Goal: Information Seeking & Learning: Learn about a topic

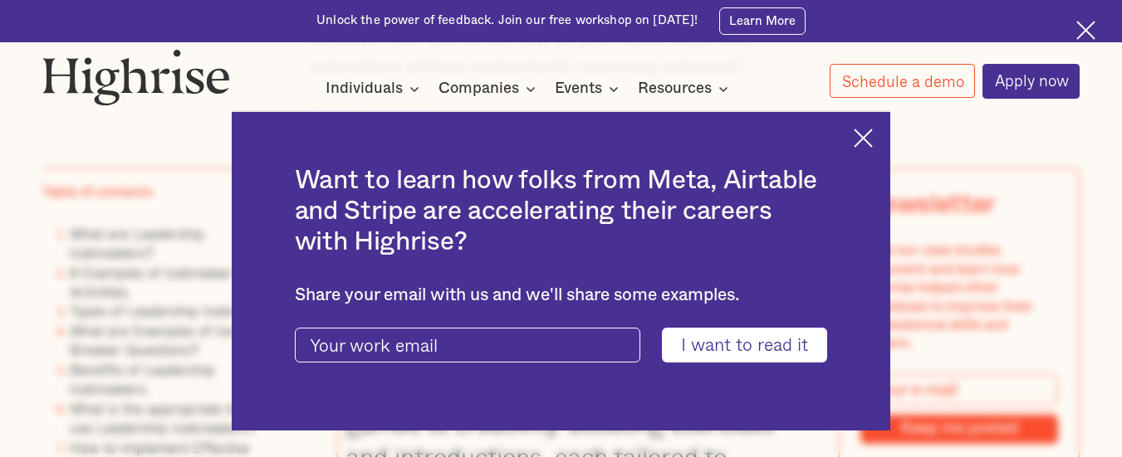
scroll to position [1498, 0]
click at [872, 139] on img at bounding box center [862, 138] width 19 height 19
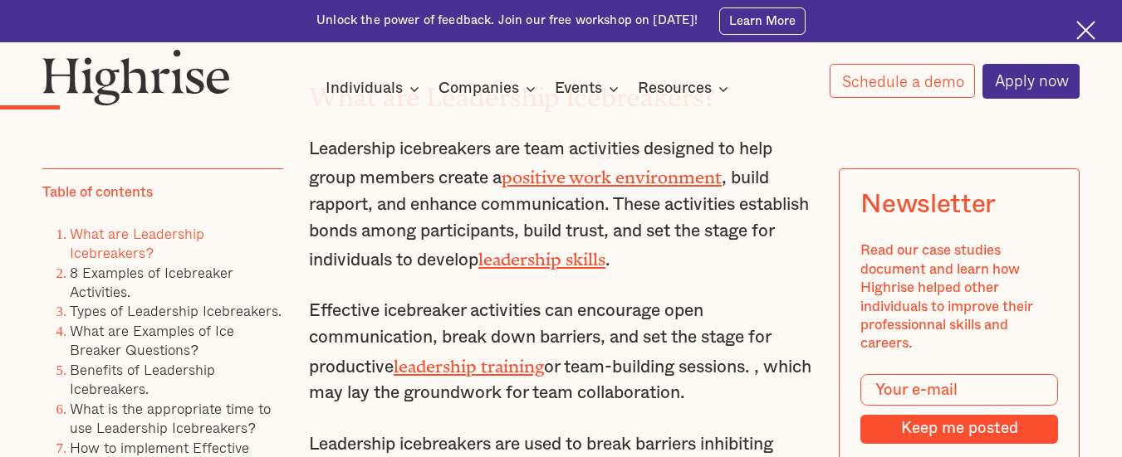
scroll to position [2518, 0]
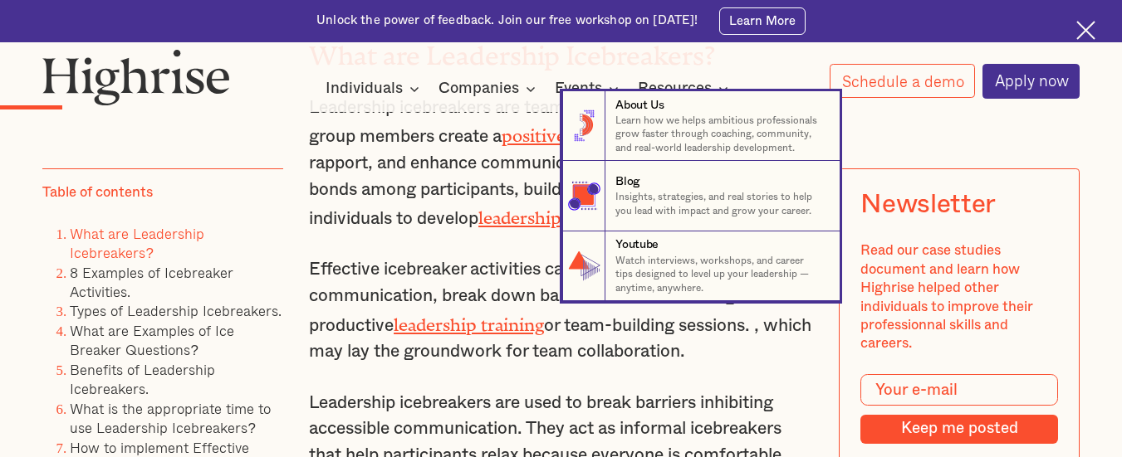
click at [537, 156] on nav "8 About Us Learn how we helps ambitious professionals grow faster through coach…" at bounding box center [561, 196] width 1122 height 210
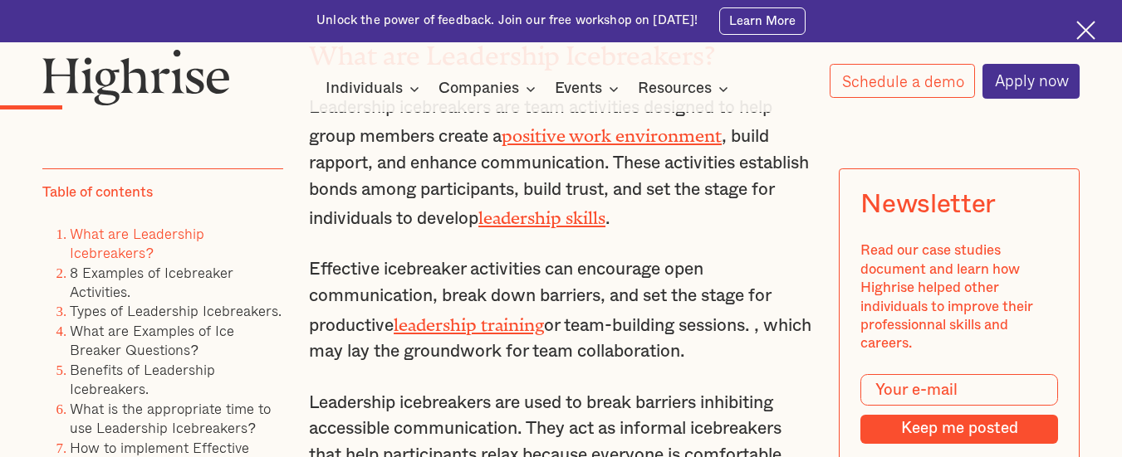
click at [1088, 22] on img at bounding box center [1085, 30] width 19 height 19
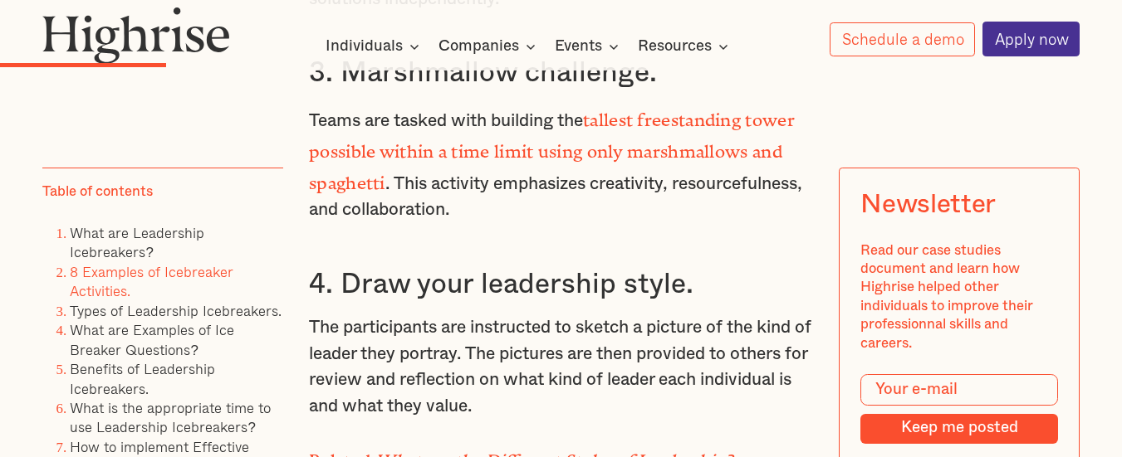
scroll to position [4148, 0]
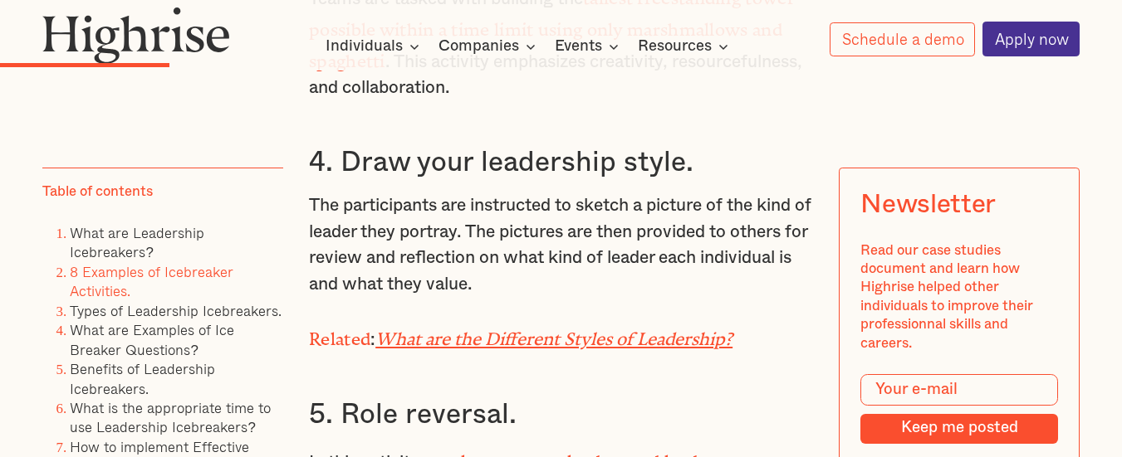
click at [559, 340] on em "What are the Different Styles of Leadership?" at bounding box center [553, 335] width 357 height 11
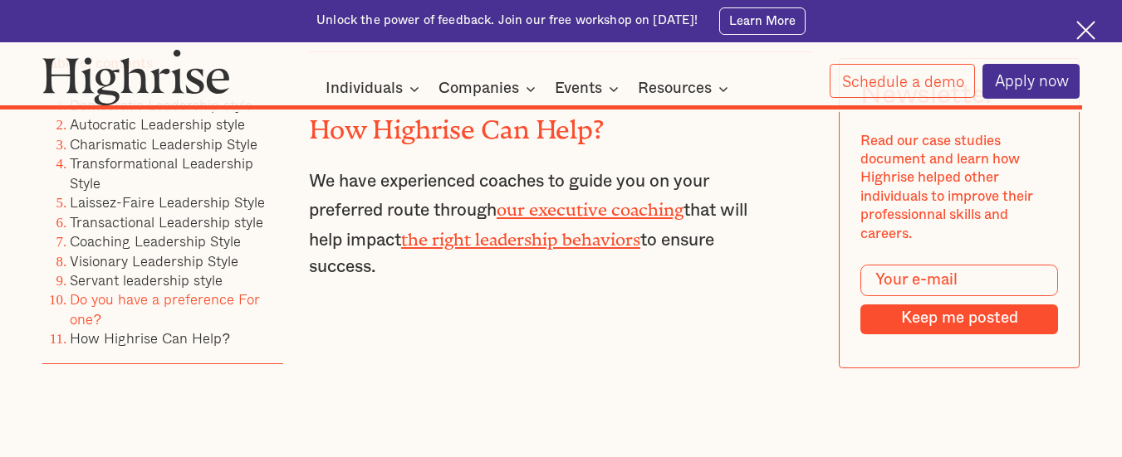
scroll to position [7188, 0]
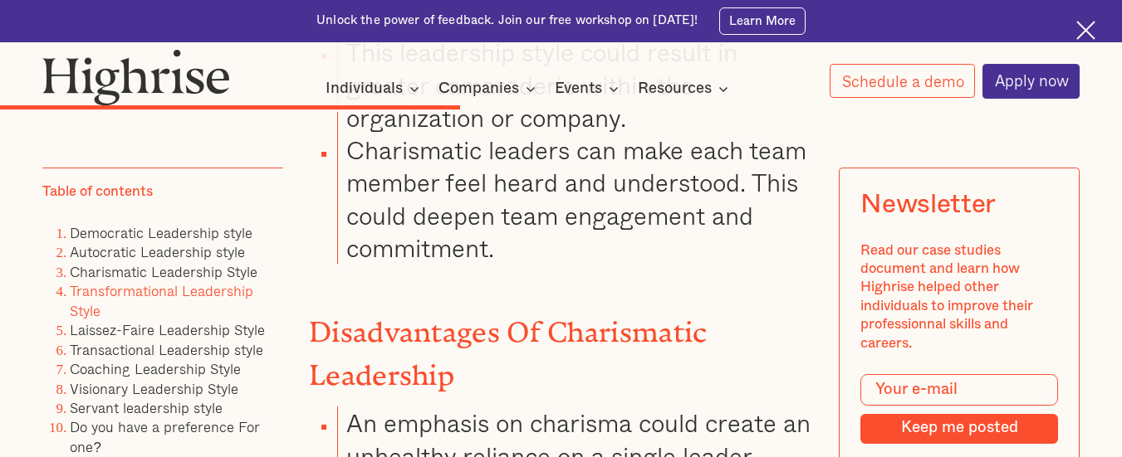
click at [1086, 29] on img at bounding box center [1085, 30] width 19 height 19
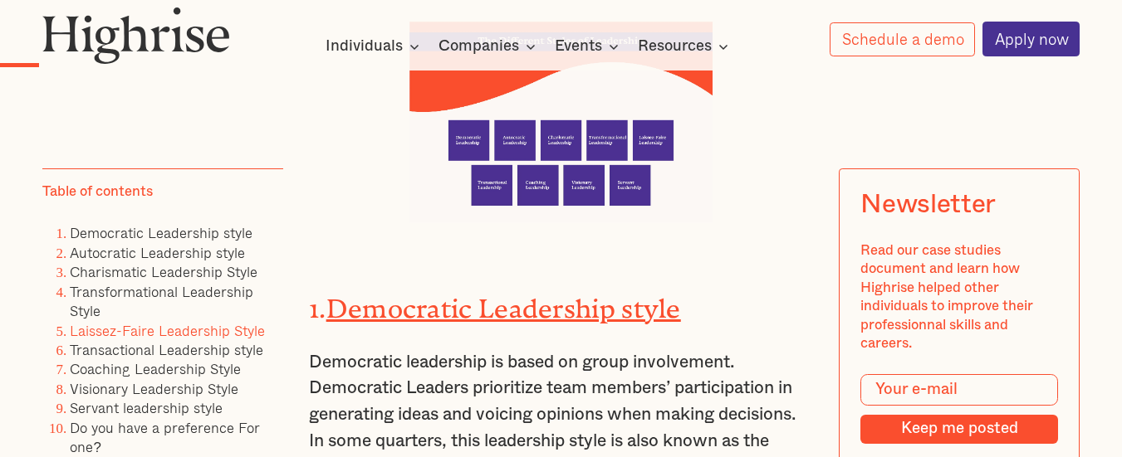
scroll to position [1718, 0]
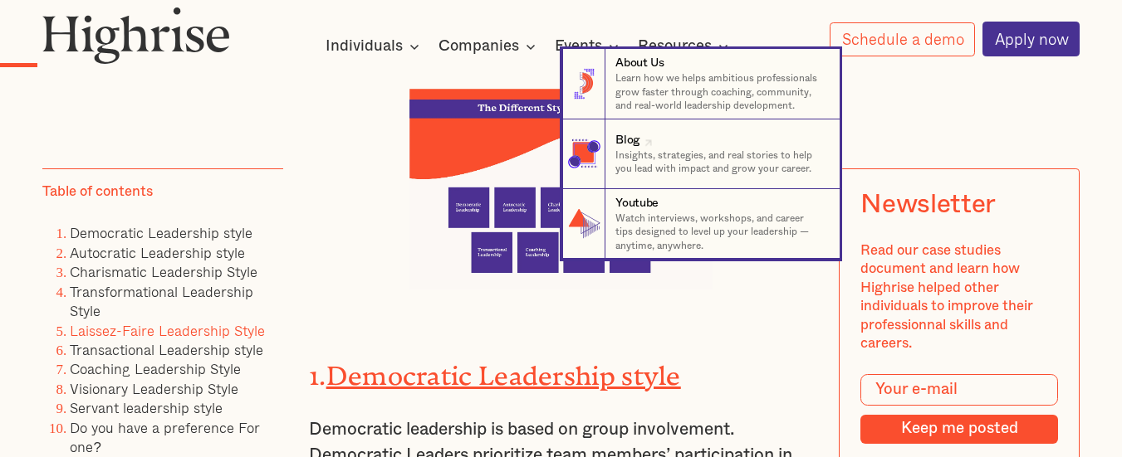
click at [511, 162] on nav "8 About Us Learn how we helps ambitious professionals grow faster through coach…" at bounding box center [561, 154] width 1122 height 210
click at [511, 164] on nav "8 About Us Learn how we helps ambitious professionals grow faster through coach…" at bounding box center [561, 154] width 1122 height 210
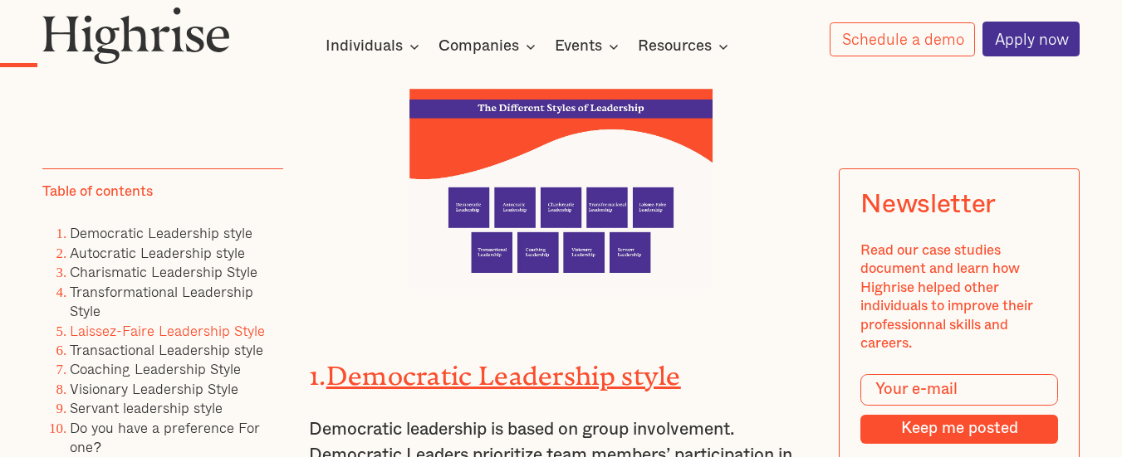
click at [643, 245] on img at bounding box center [560, 190] width 302 height 202
click at [559, 387] on h2 "1. Democratic Leadership style" at bounding box center [561, 369] width 504 height 35
click at [555, 378] on strong "Democratic Leadership style" at bounding box center [503, 369] width 354 height 17
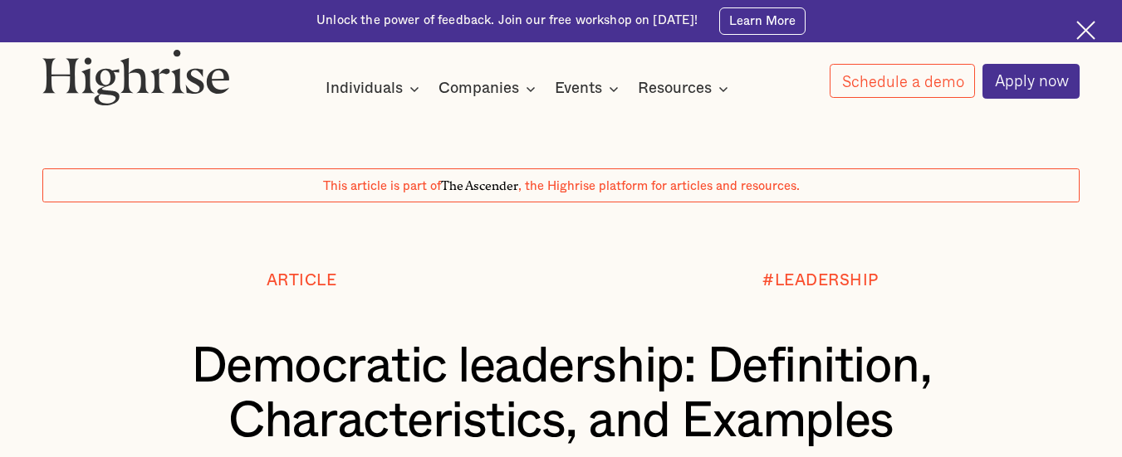
scroll to position [400, 0]
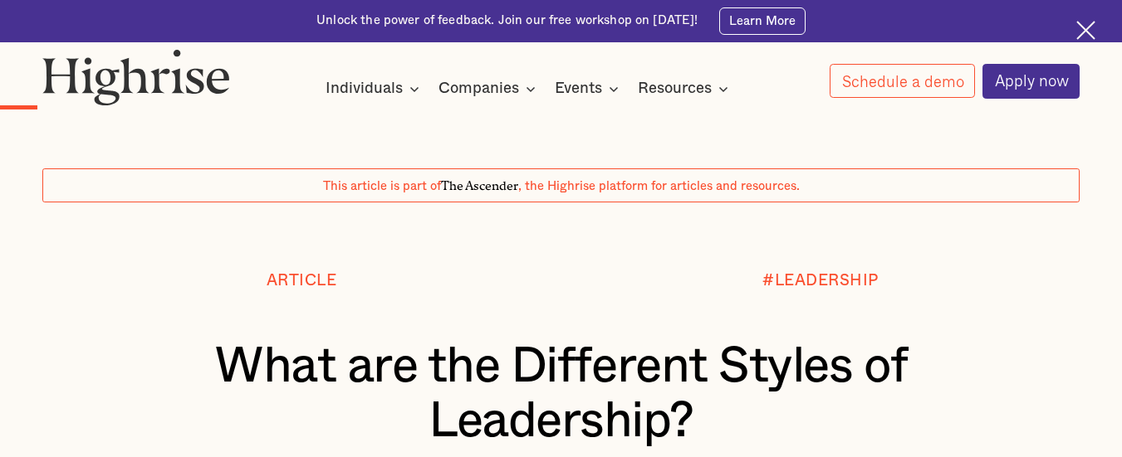
scroll to position [1761, 0]
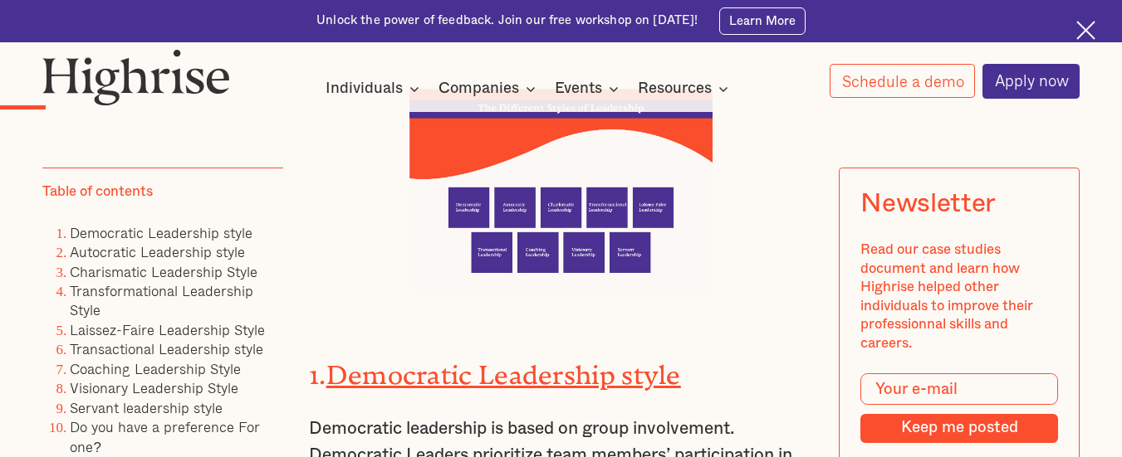
click at [556, 180] on img at bounding box center [560, 190] width 302 height 202
click at [556, 179] on img at bounding box center [560, 190] width 302 height 202
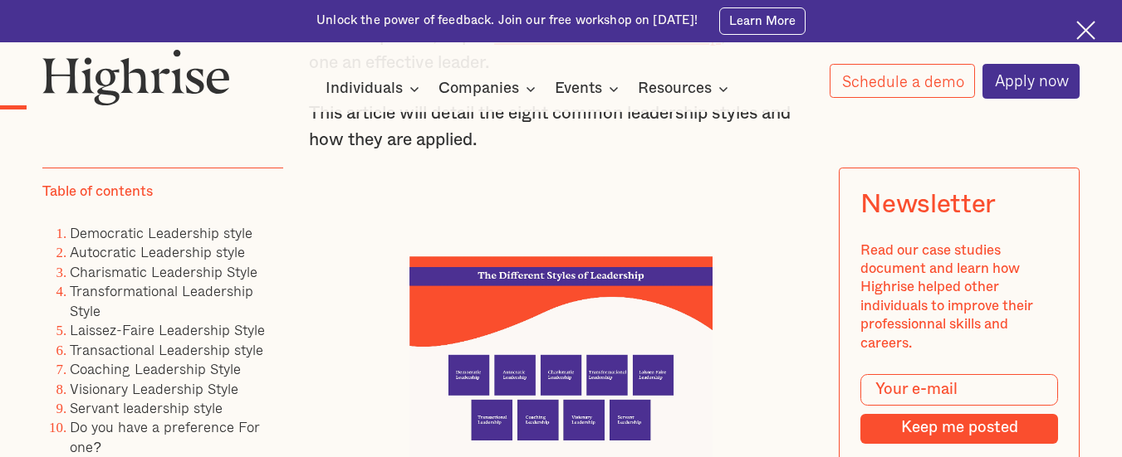
scroll to position [1626, 0]
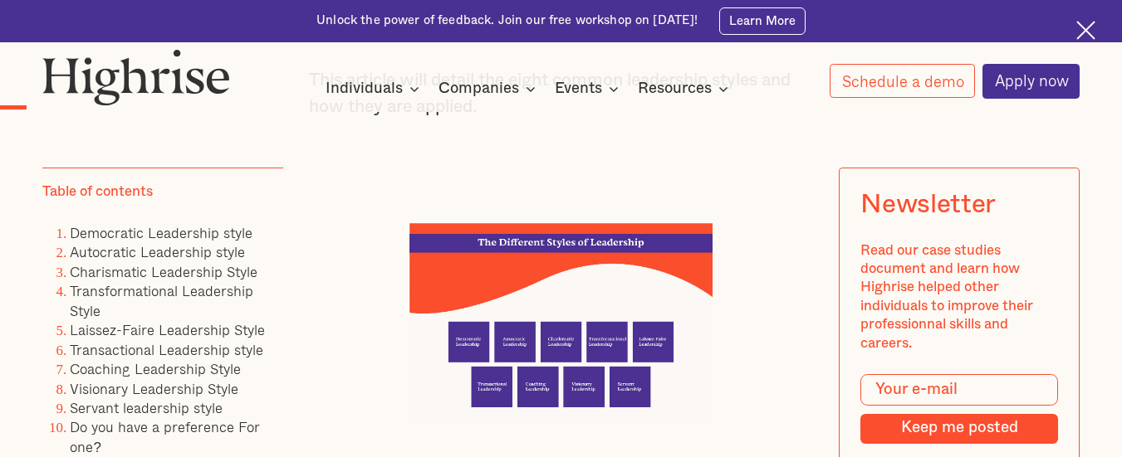
click at [645, 395] on img at bounding box center [560, 324] width 302 height 202
click at [618, 349] on img at bounding box center [560, 324] width 302 height 202
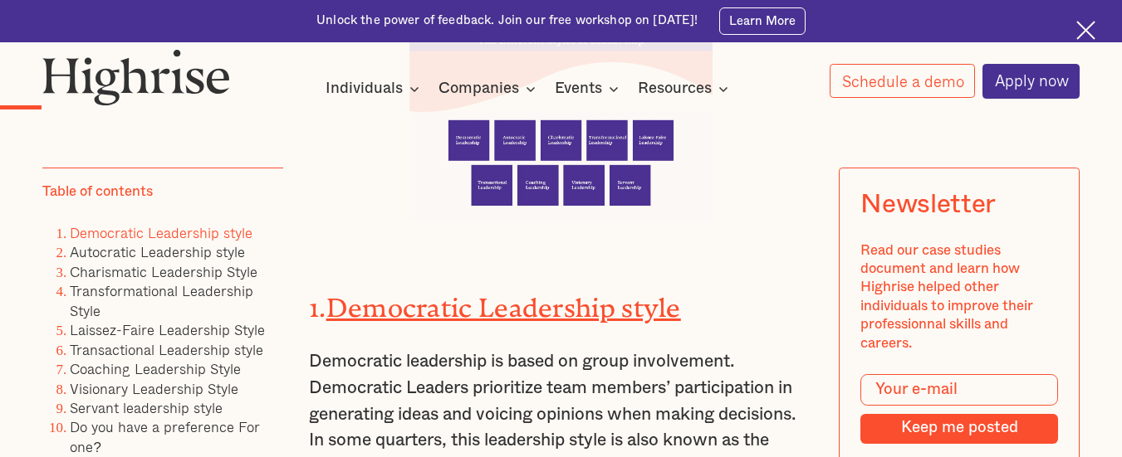
scroll to position [1728, 0]
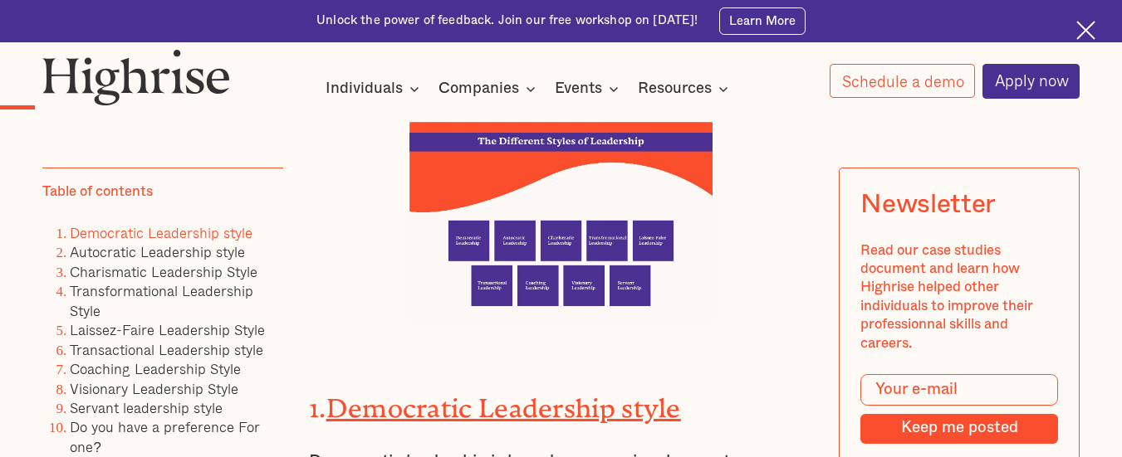
click at [552, 293] on img at bounding box center [560, 223] width 302 height 202
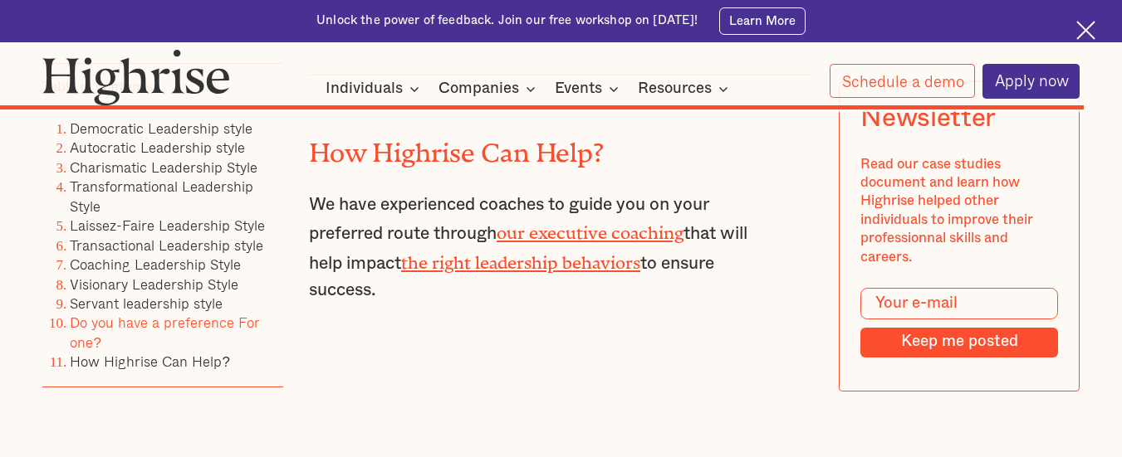
scroll to position [15243, 0]
